Goal: Information Seeking & Learning: Check status

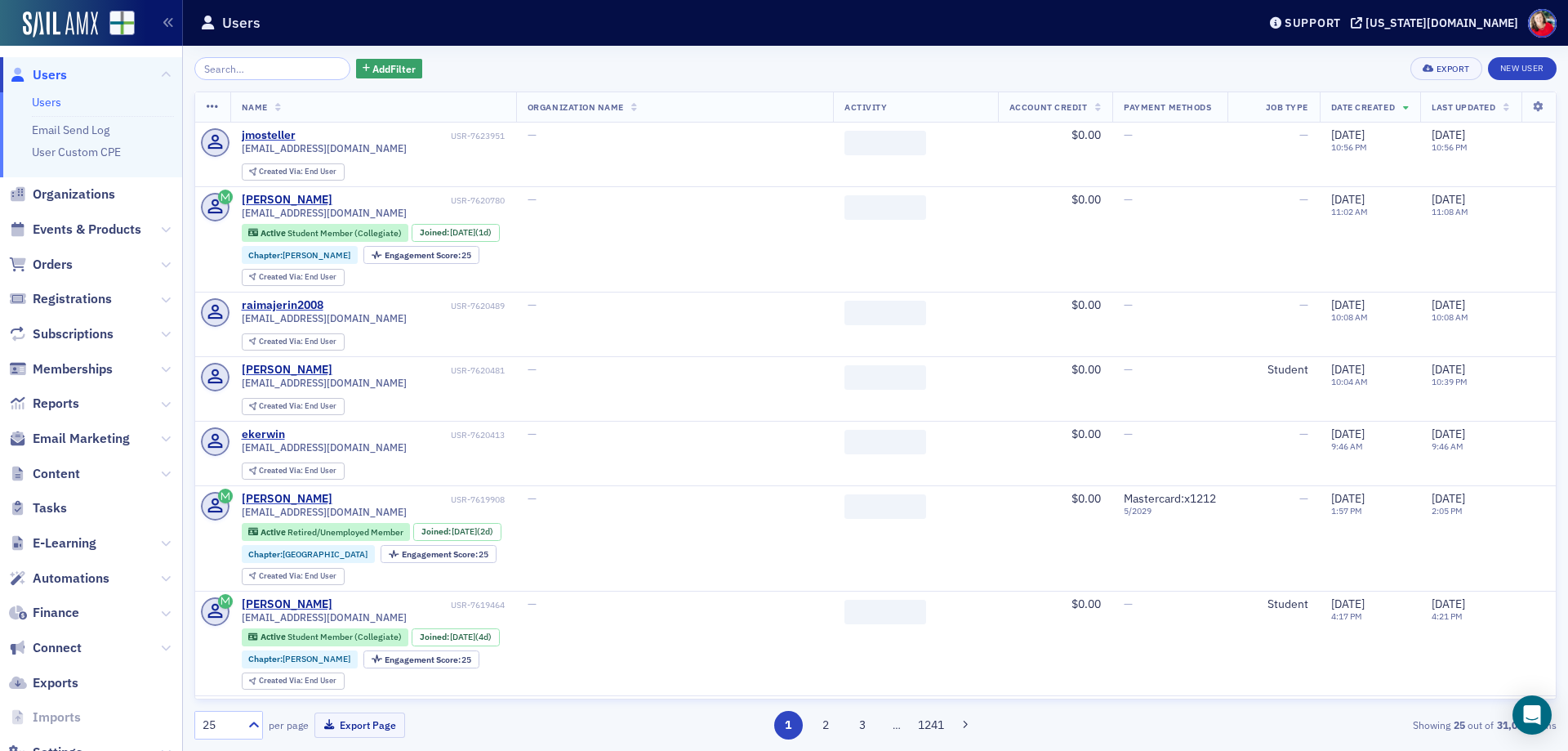
click at [102, 442] on span "Email Marketing" at bounding box center [81, 439] width 98 height 18
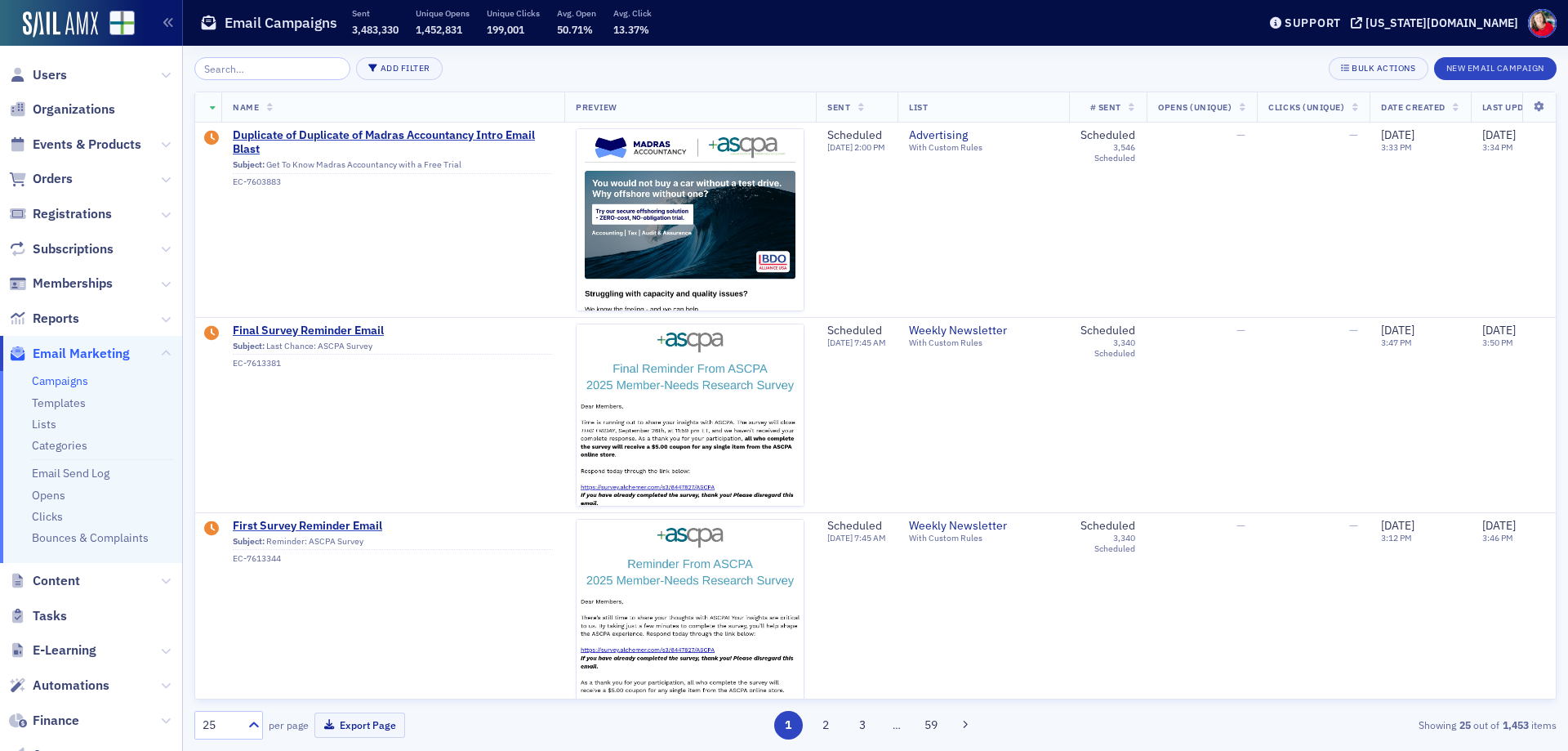
click at [895, 728] on span "…" at bounding box center [897, 724] width 23 height 14
click at [867, 724] on button "3" at bounding box center [863, 725] width 29 height 29
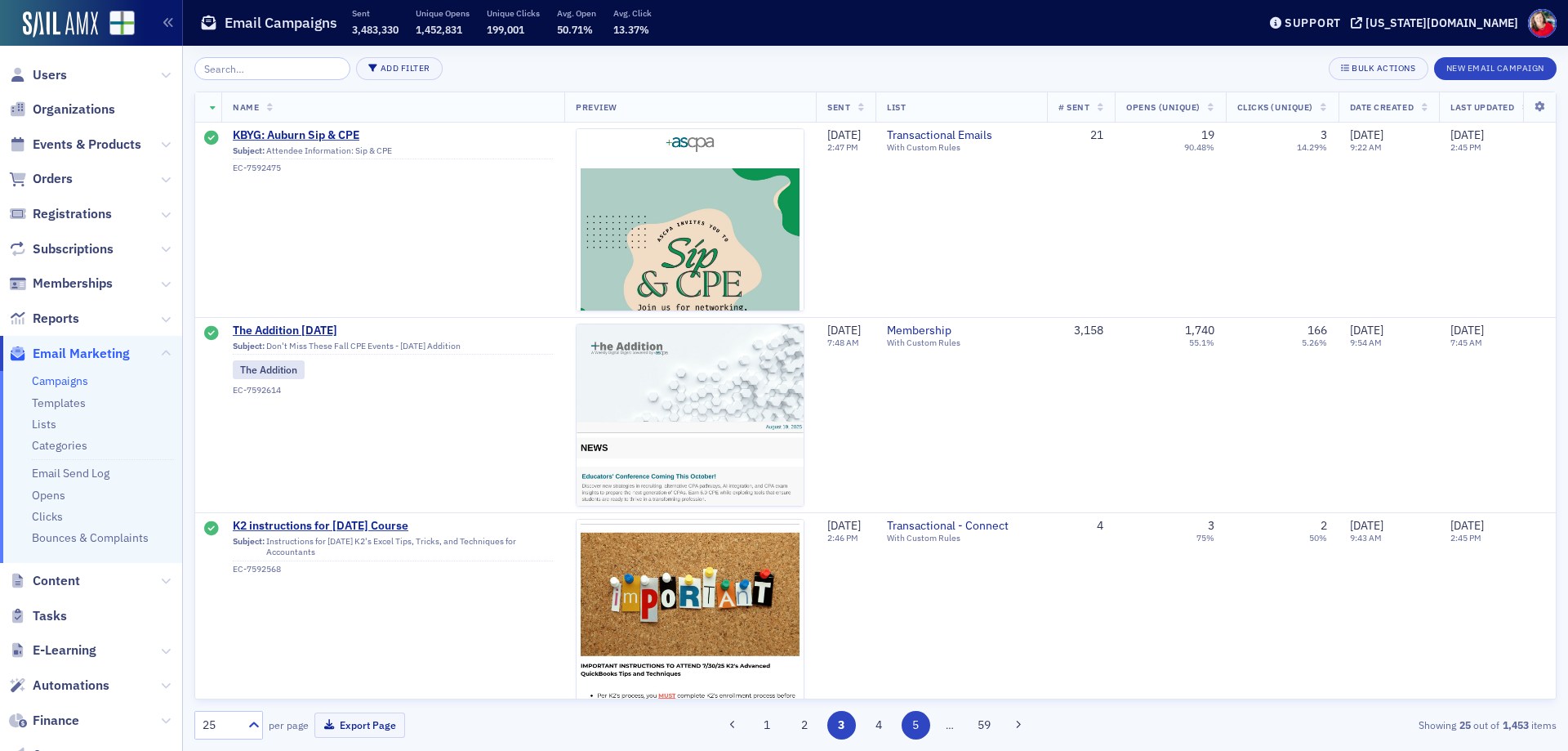
click at [914, 728] on button "5" at bounding box center [916, 725] width 29 height 29
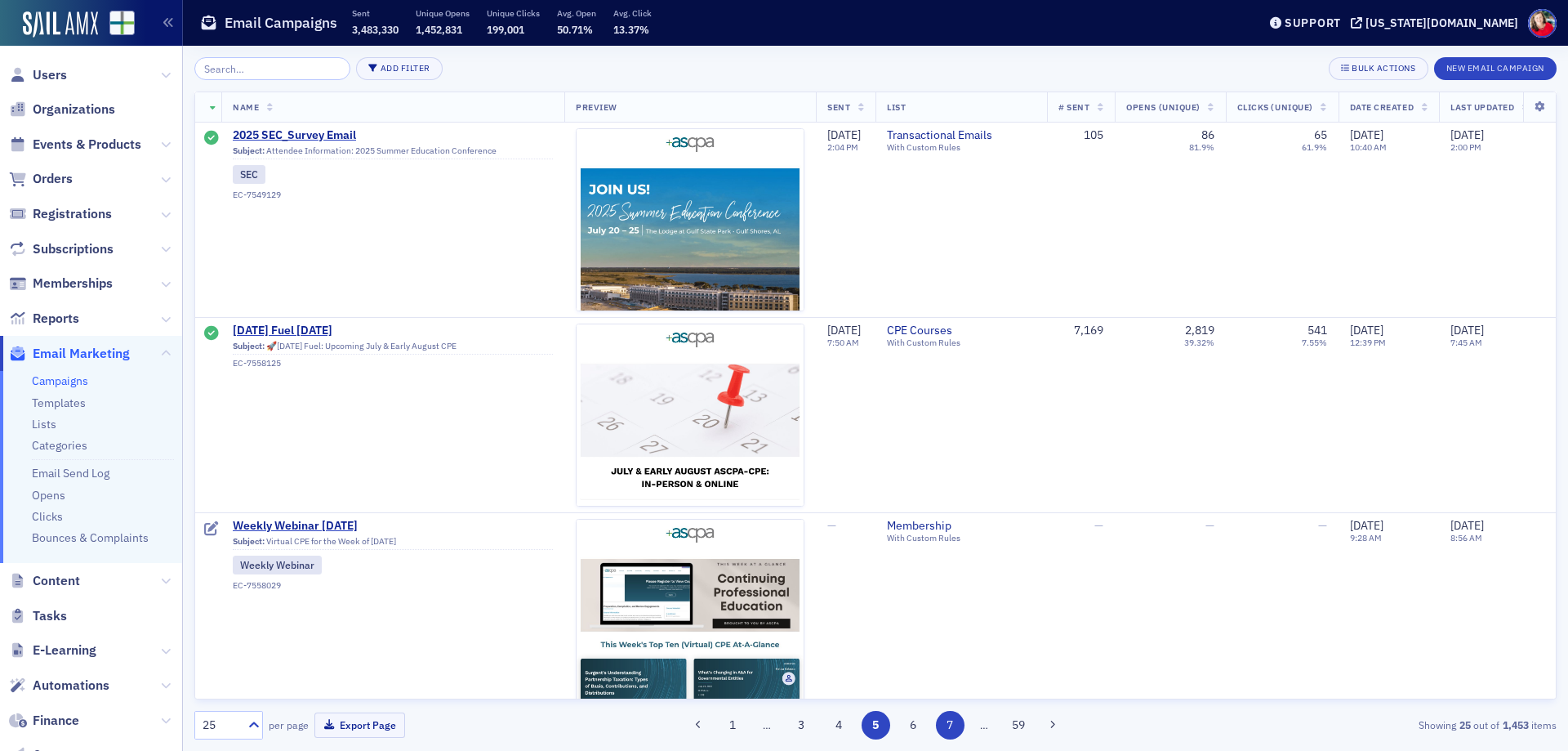
click at [953, 727] on button "7" at bounding box center [951, 725] width 29 height 29
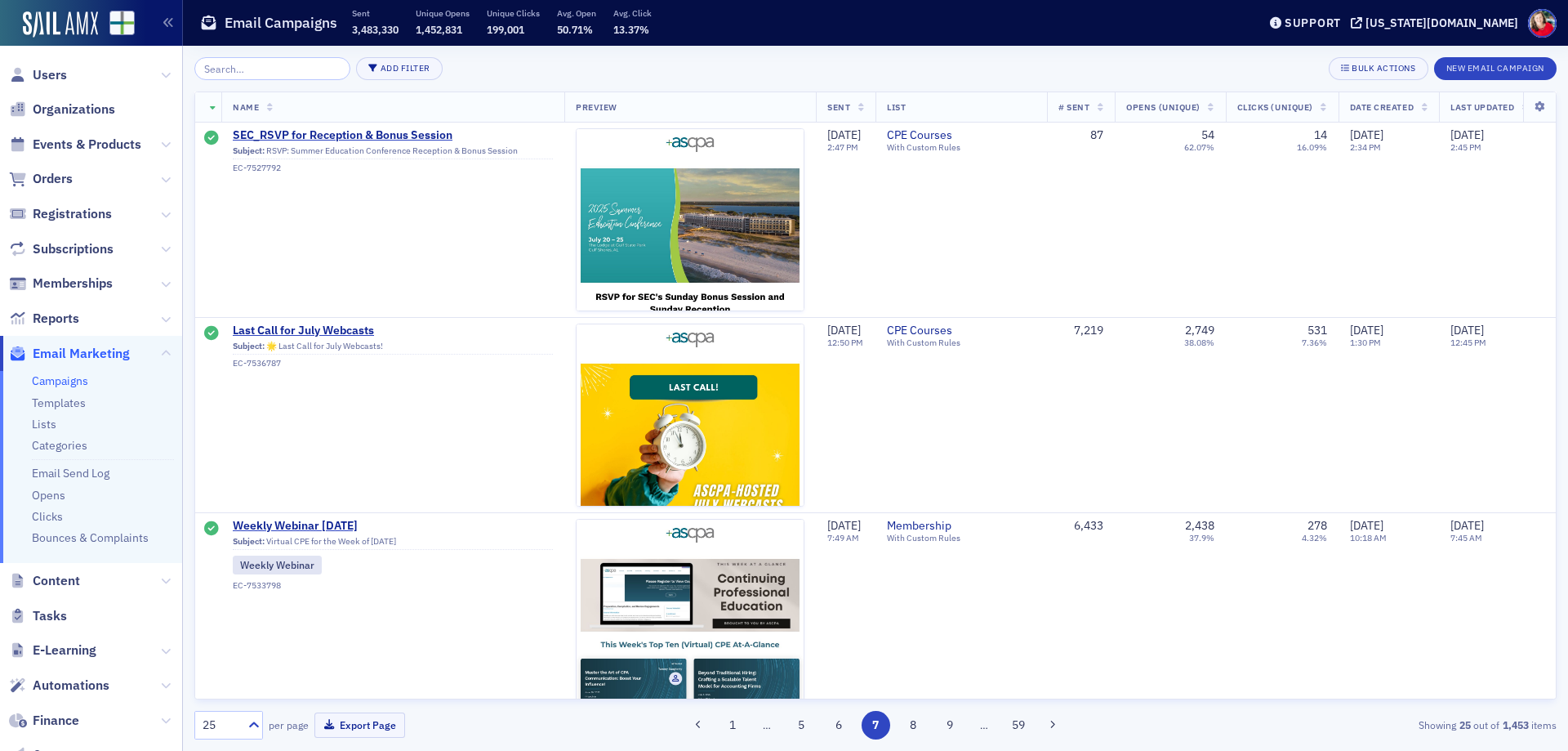
click at [981, 729] on span "…" at bounding box center [984, 724] width 23 height 14
click at [952, 728] on button "9" at bounding box center [951, 725] width 29 height 29
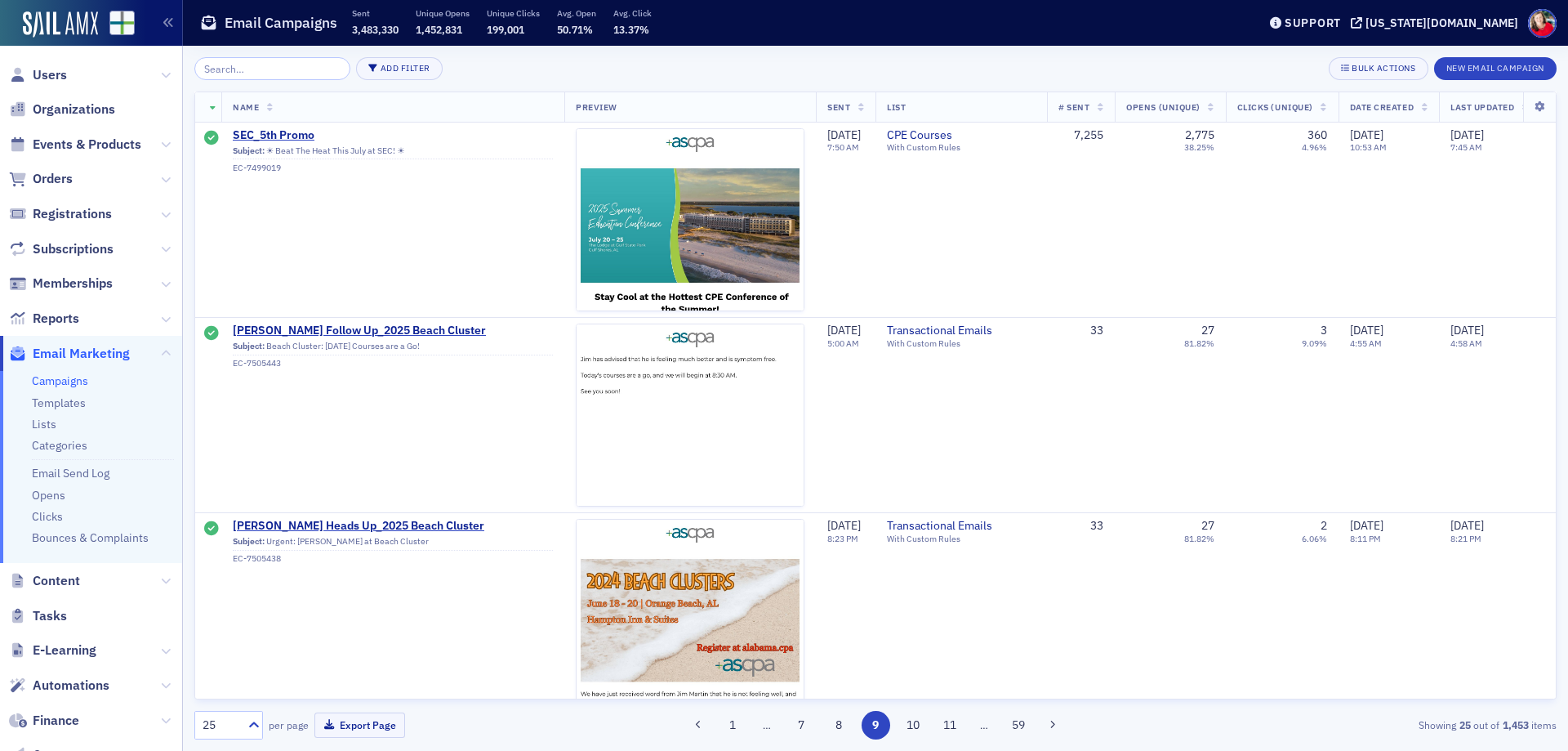
click at [952, 728] on button "11" at bounding box center [951, 725] width 29 height 29
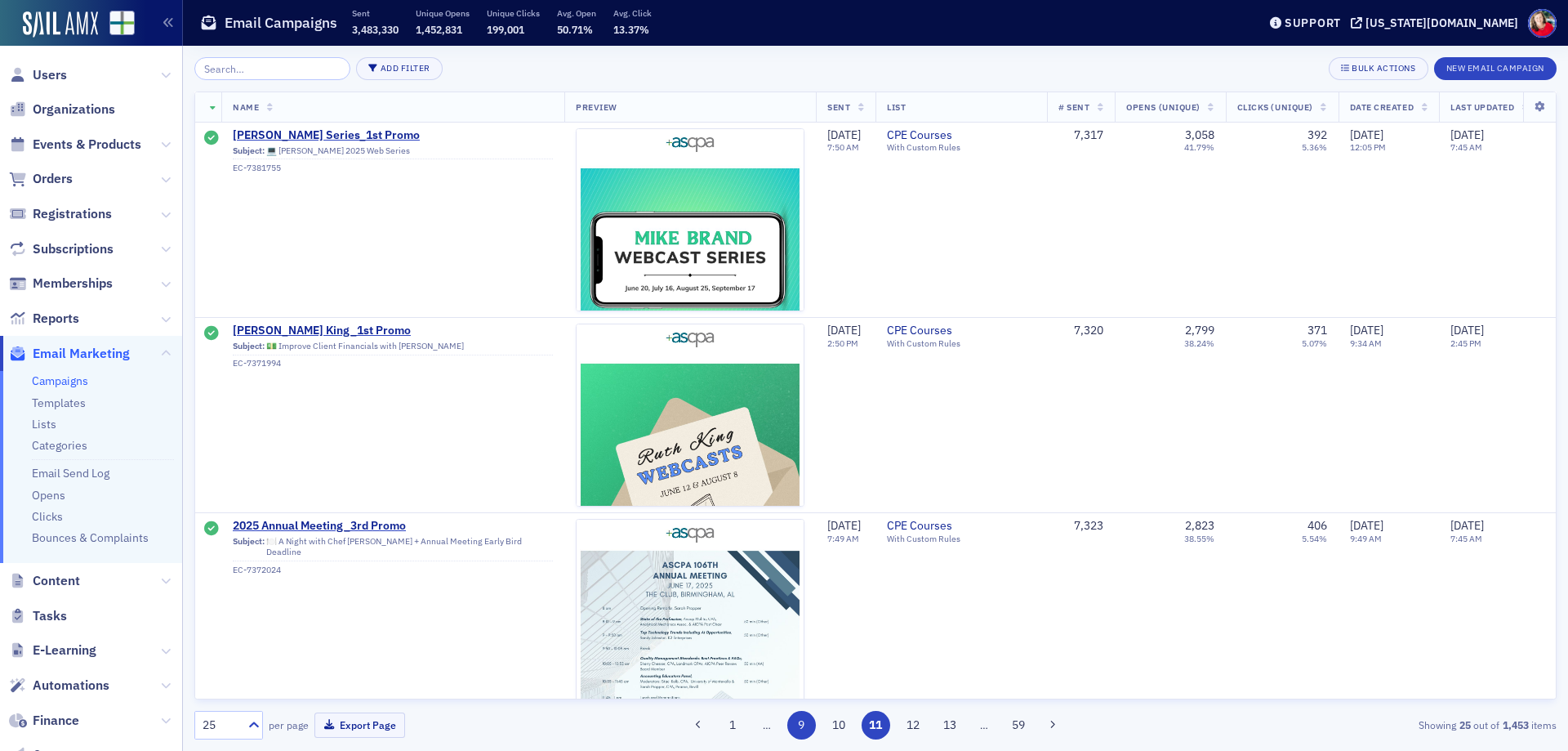
click at [952, 728] on button "13" at bounding box center [951, 725] width 29 height 29
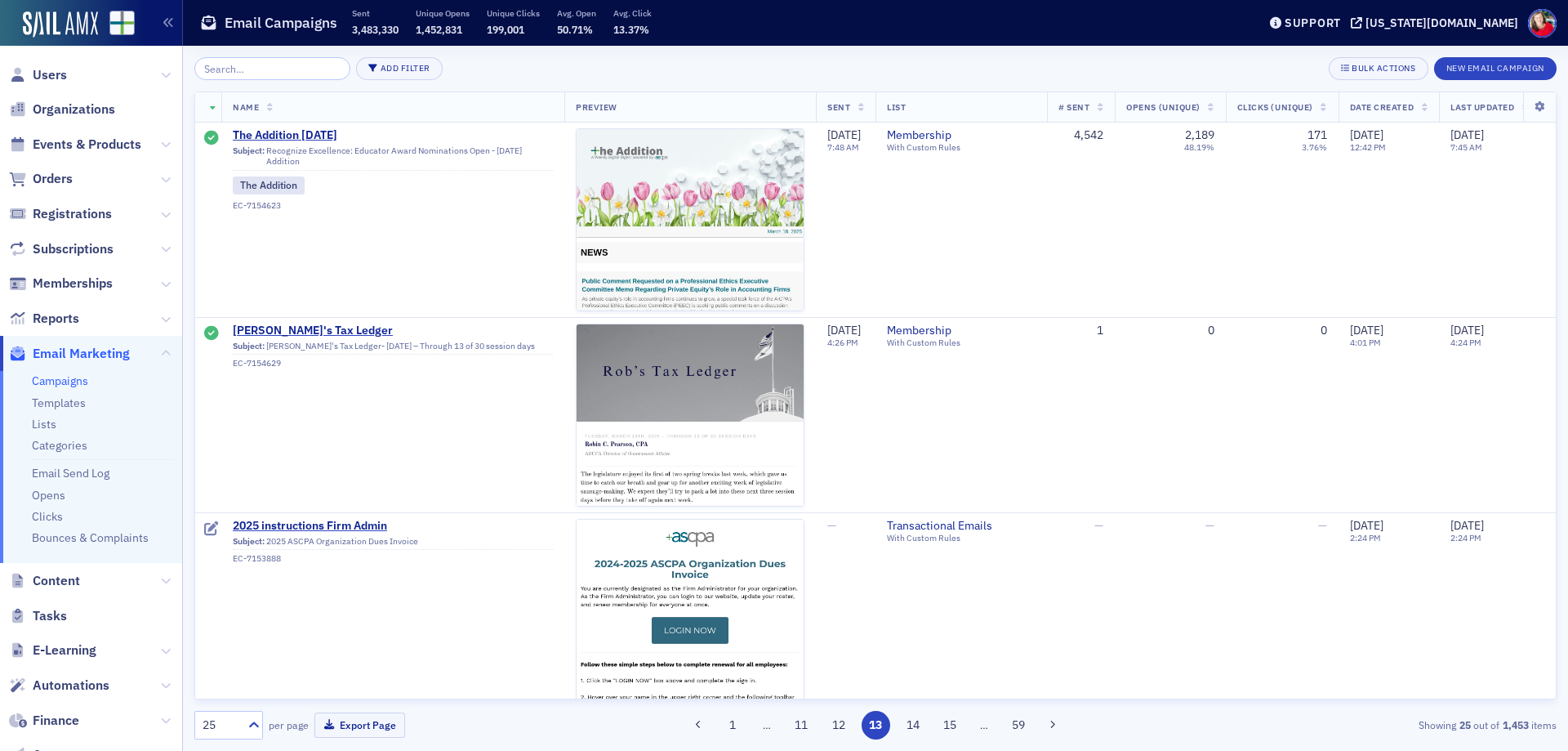
click at [952, 728] on button "15" at bounding box center [951, 725] width 29 height 29
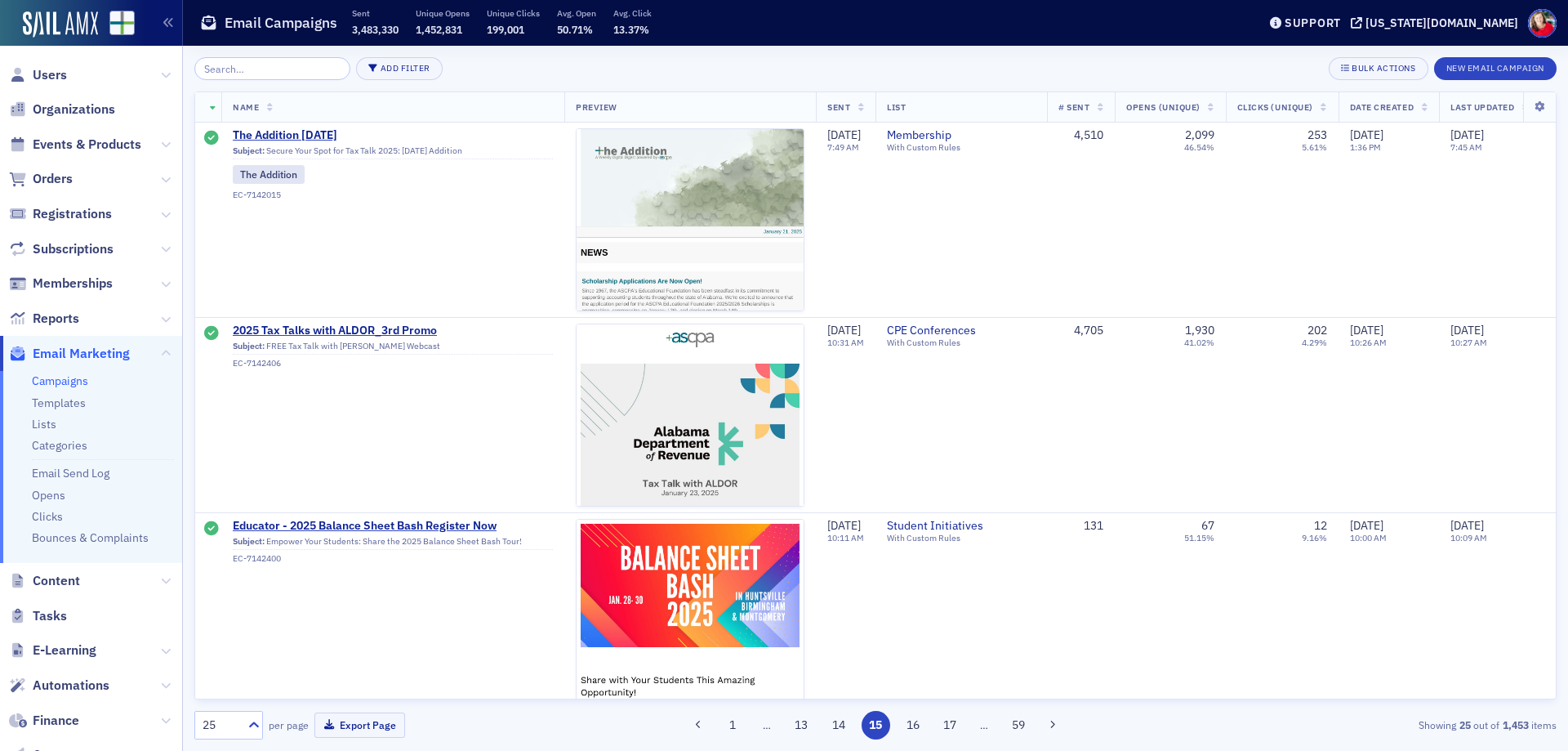
click at [952, 728] on button "17" at bounding box center [951, 725] width 29 height 29
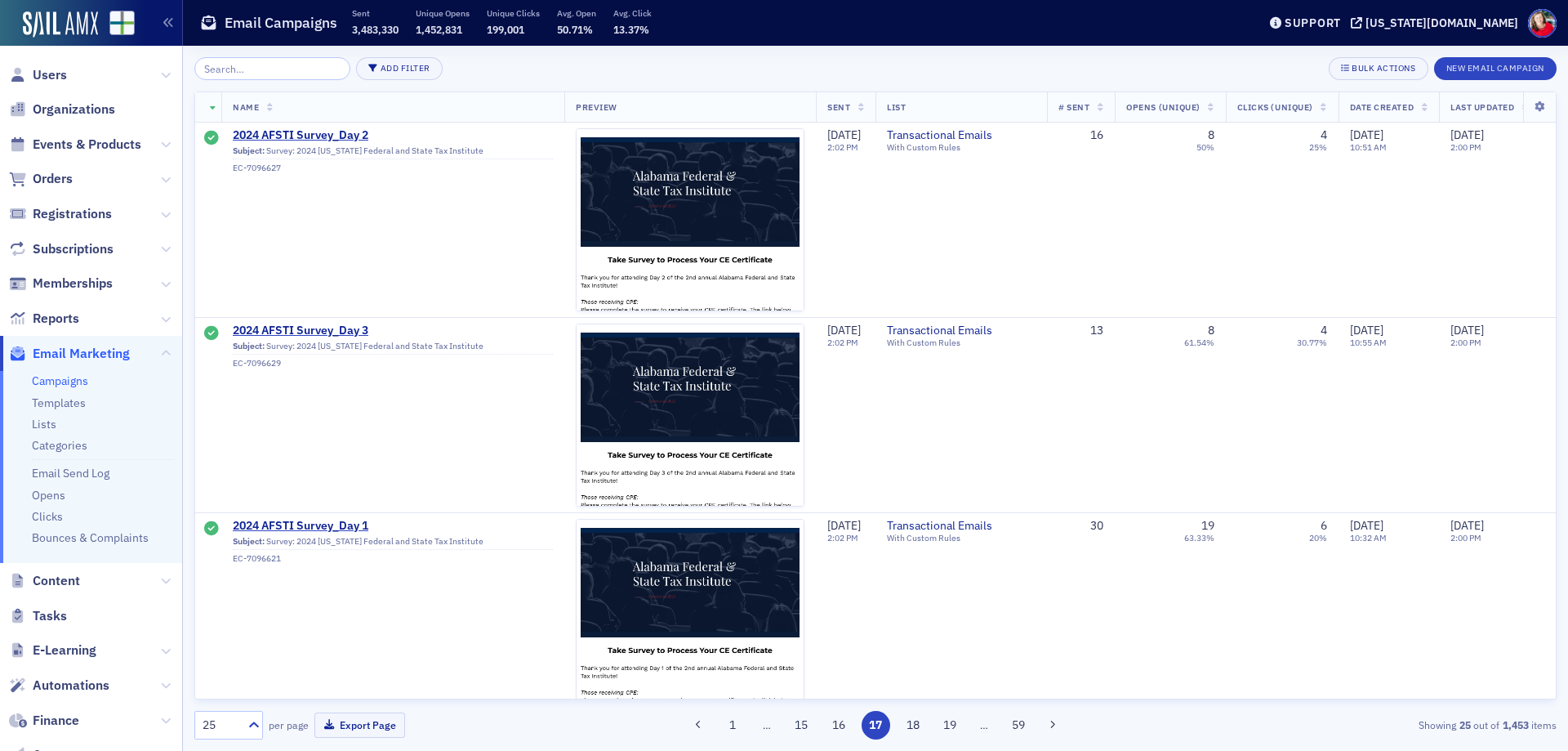
click at [952, 728] on button "19" at bounding box center [951, 725] width 29 height 29
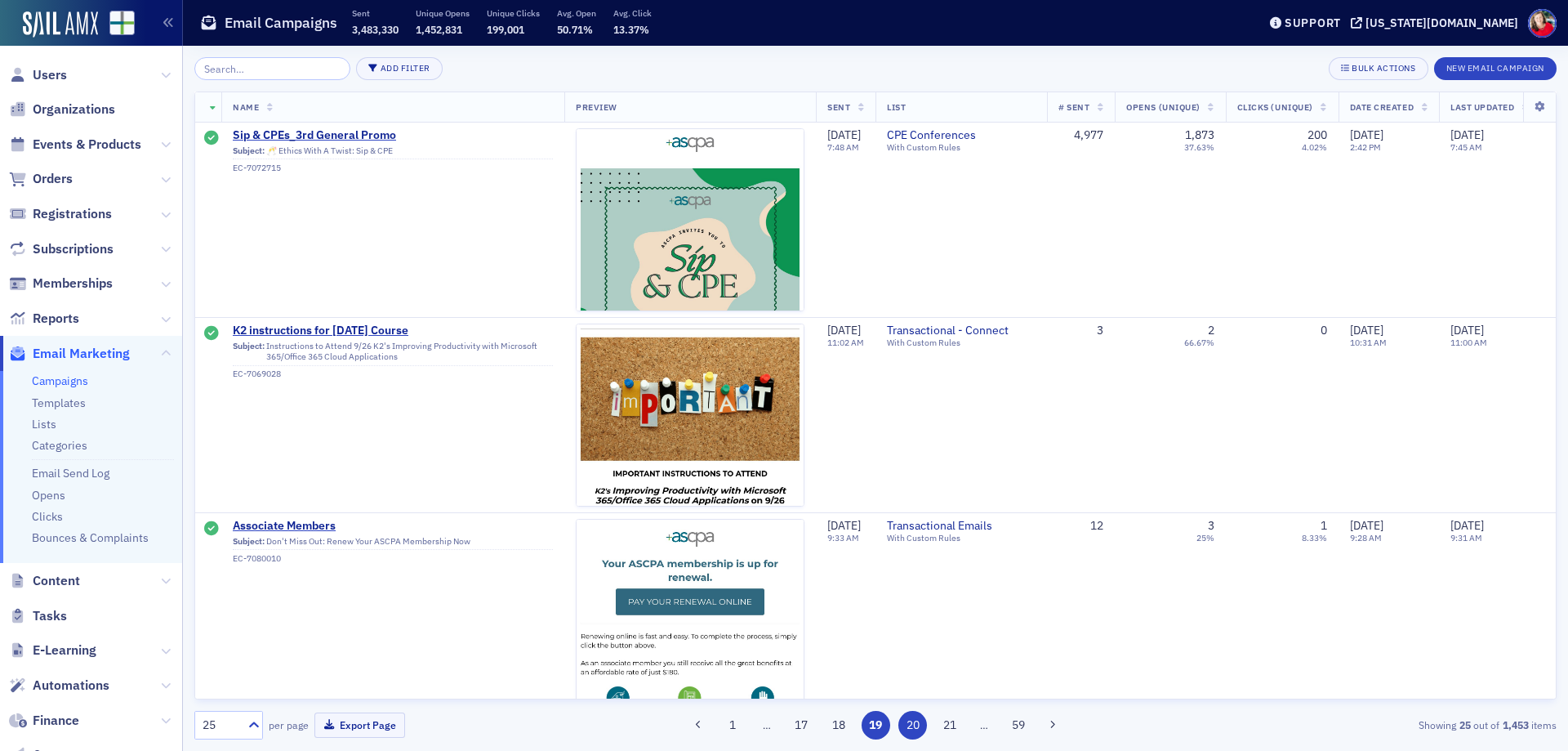
click at [911, 731] on button "20" at bounding box center [913, 725] width 29 height 29
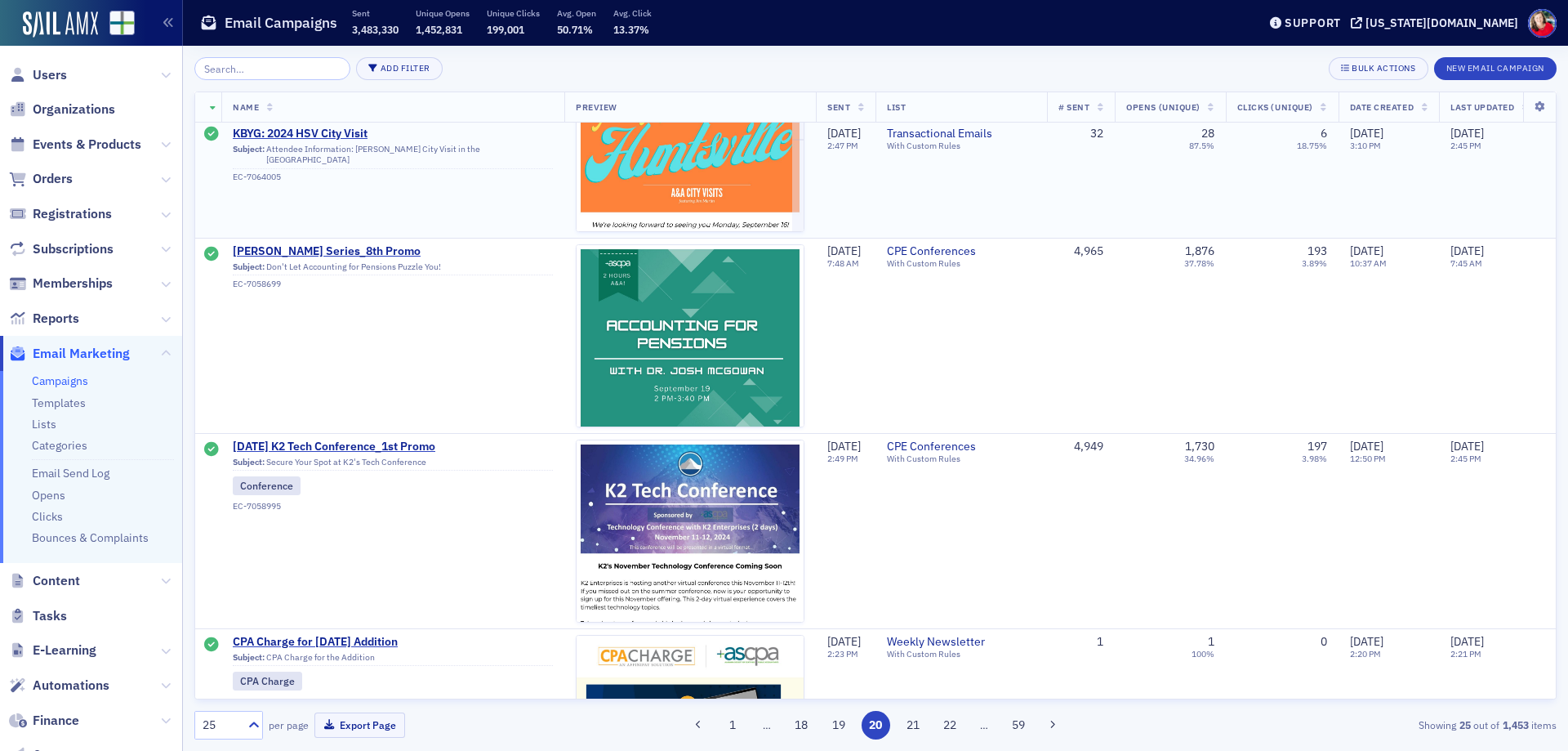
scroll to position [490, 0]
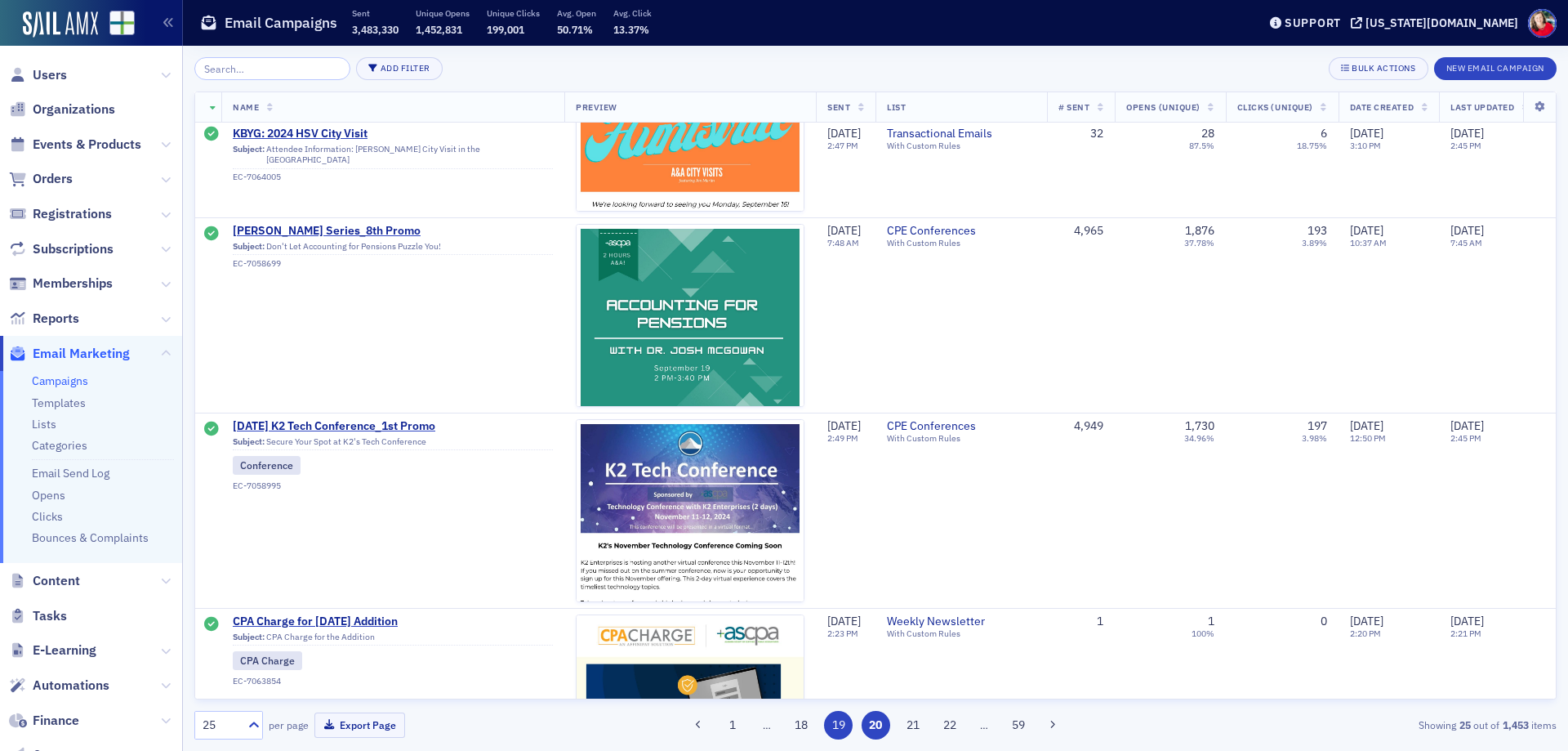
click at [845, 731] on button "19" at bounding box center [839, 725] width 29 height 29
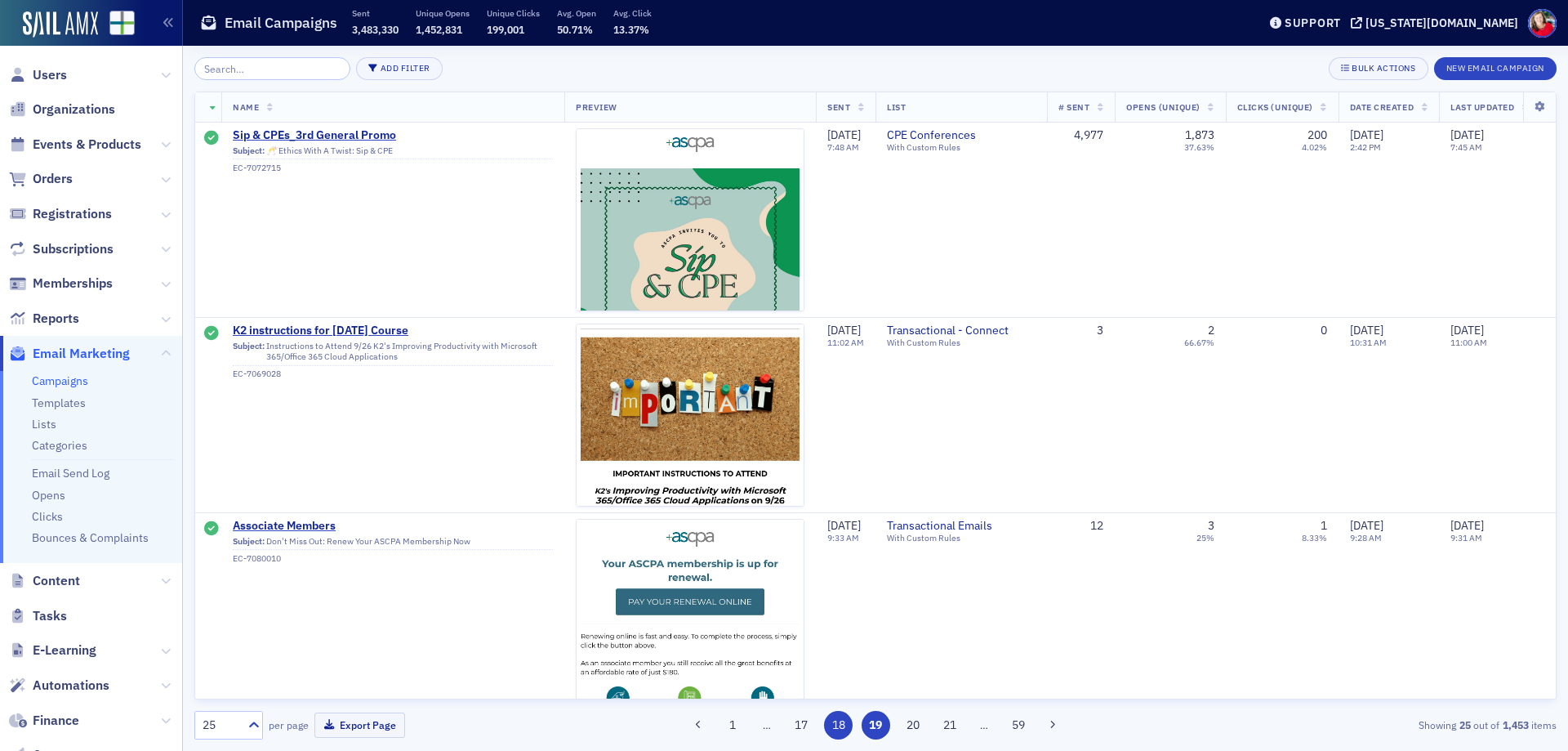
click at [841, 727] on button "18" at bounding box center [839, 725] width 29 height 29
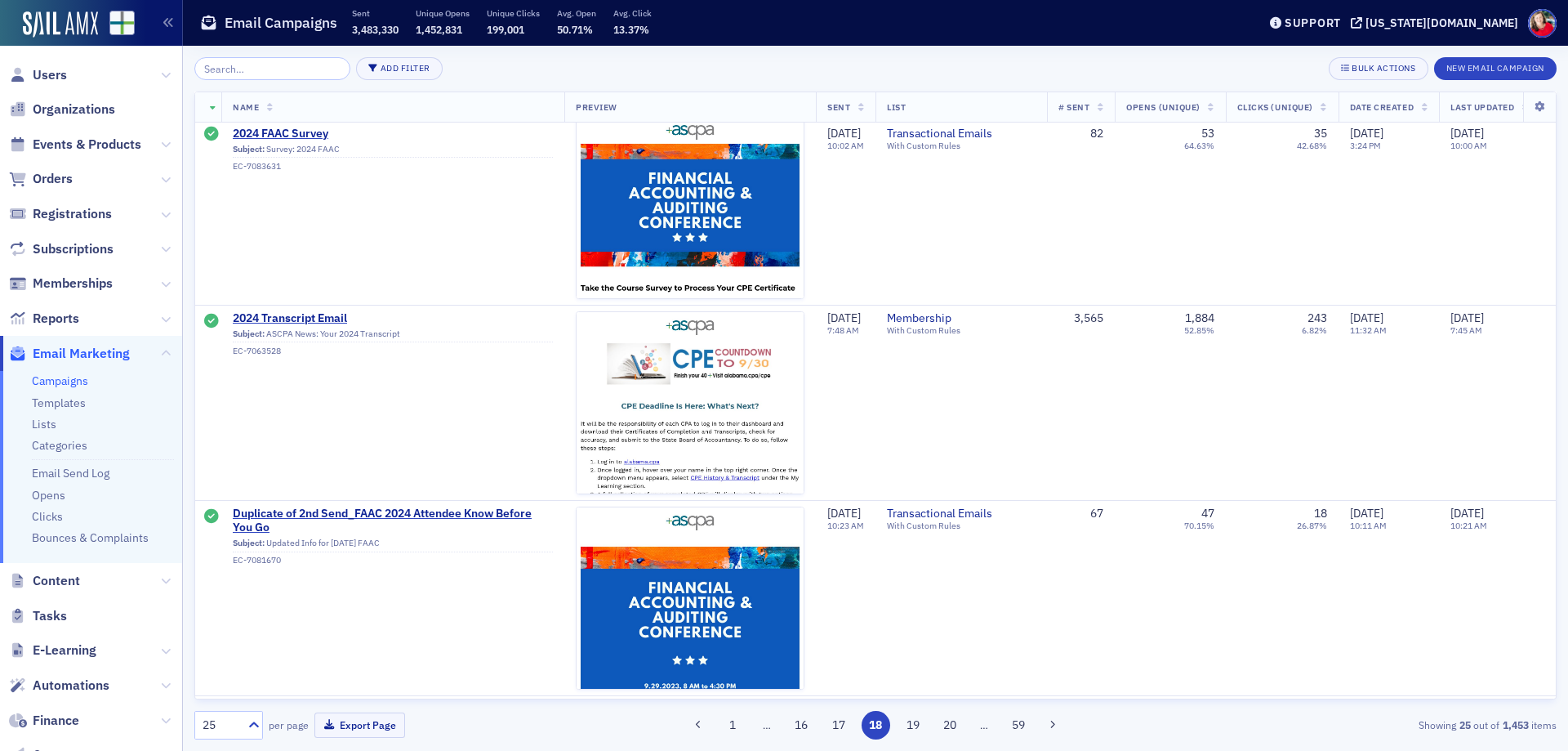
scroll to position [3921, 0]
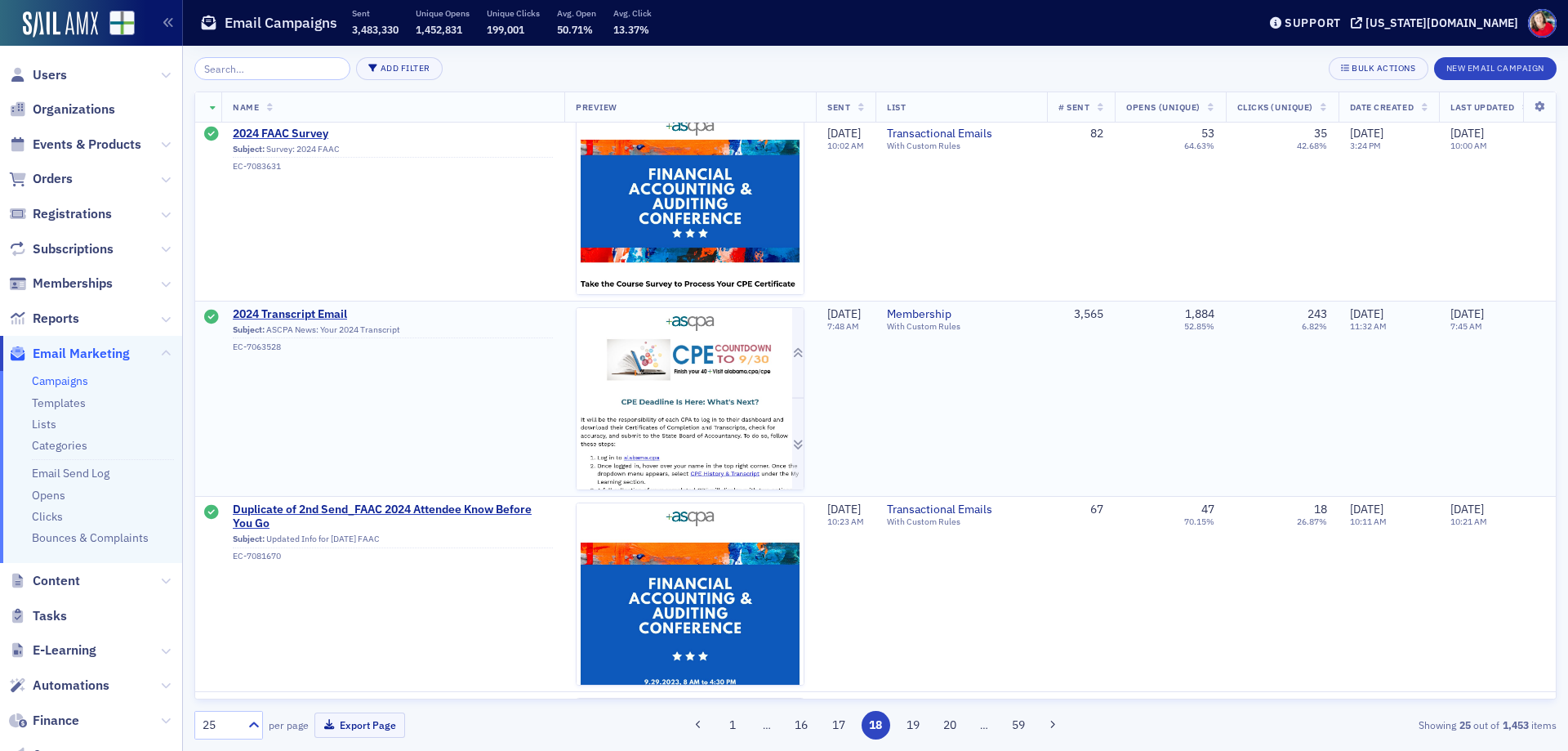
click at [709, 435] on img at bounding box center [690, 556] width 227 height 496
